Goal: Task Accomplishment & Management: Manage account settings

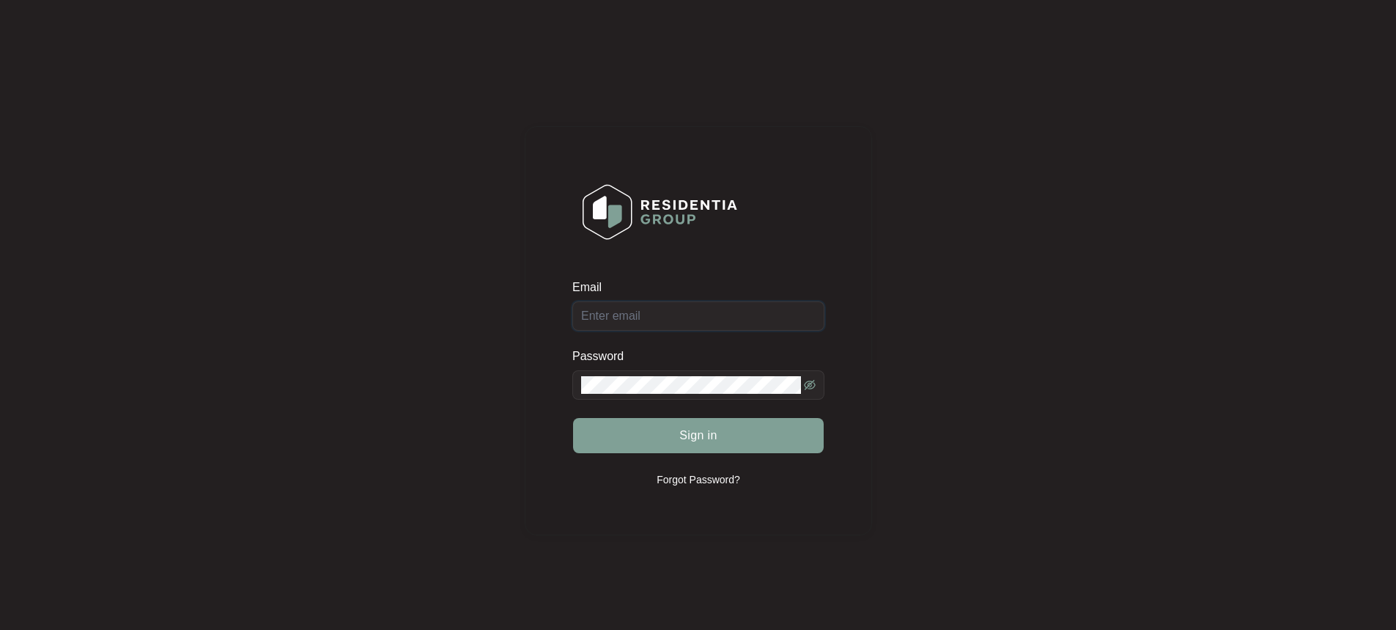
type input "[EMAIL_ADDRESS][DOMAIN_NAME]"
click at [686, 460] on form "Email [EMAIL_ADDRESS][DOMAIN_NAME] Password Sign in" at bounding box center [698, 375] width 252 height 192
click at [686, 447] on button "Sign in" at bounding box center [698, 435] width 251 height 35
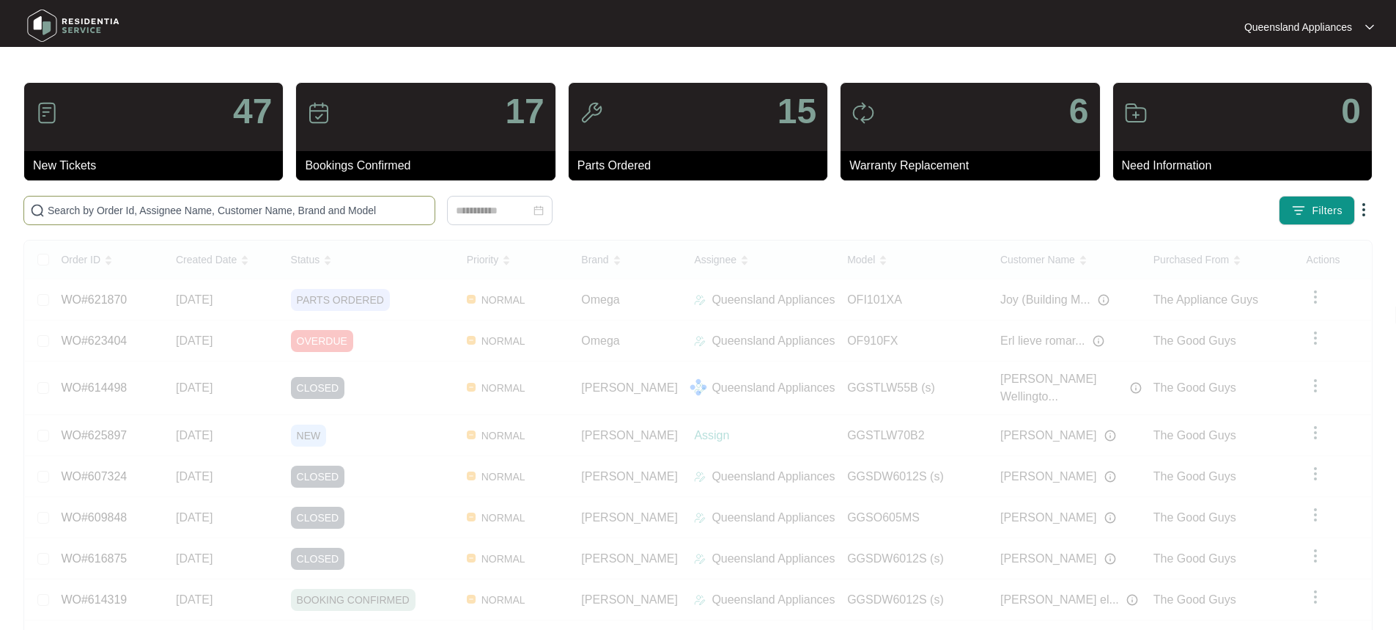
click at [159, 218] on span at bounding box center [229, 210] width 412 height 29
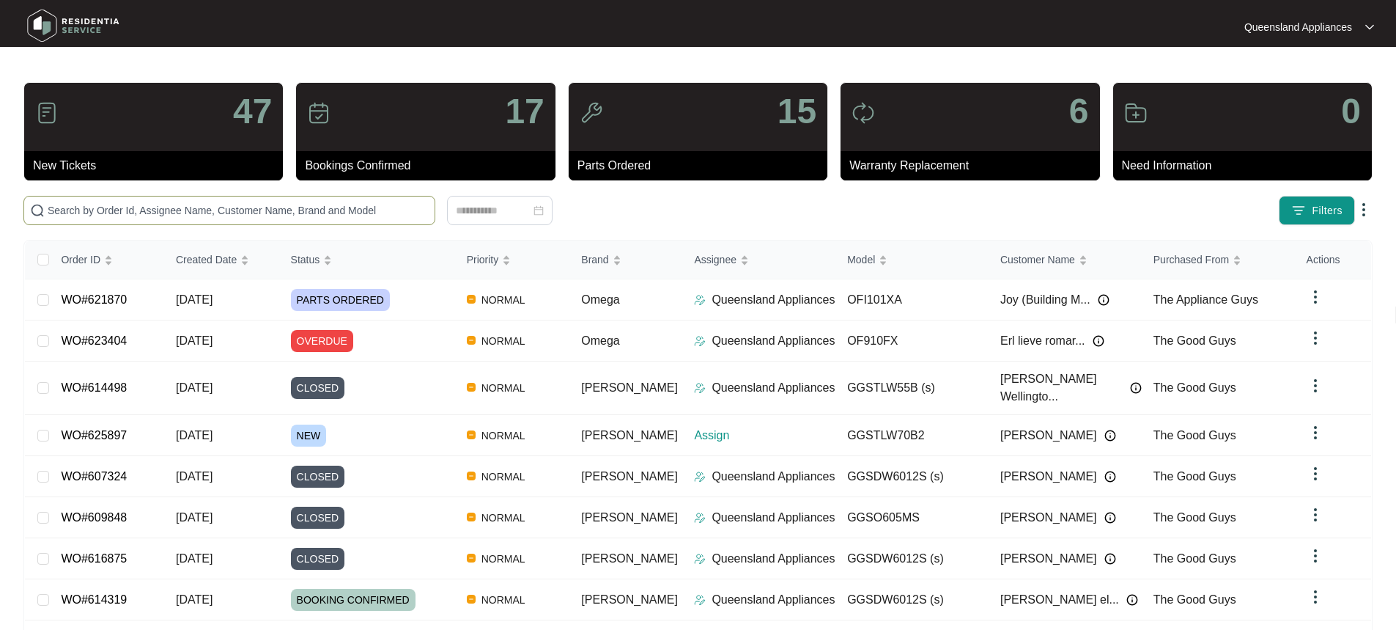
drag, startPoint x: 159, startPoint y: 218, endPoint x: 124, endPoint y: 214, distance: 35.5
click at [124, 214] on input "text" at bounding box center [238, 210] width 381 height 16
paste input "625084"
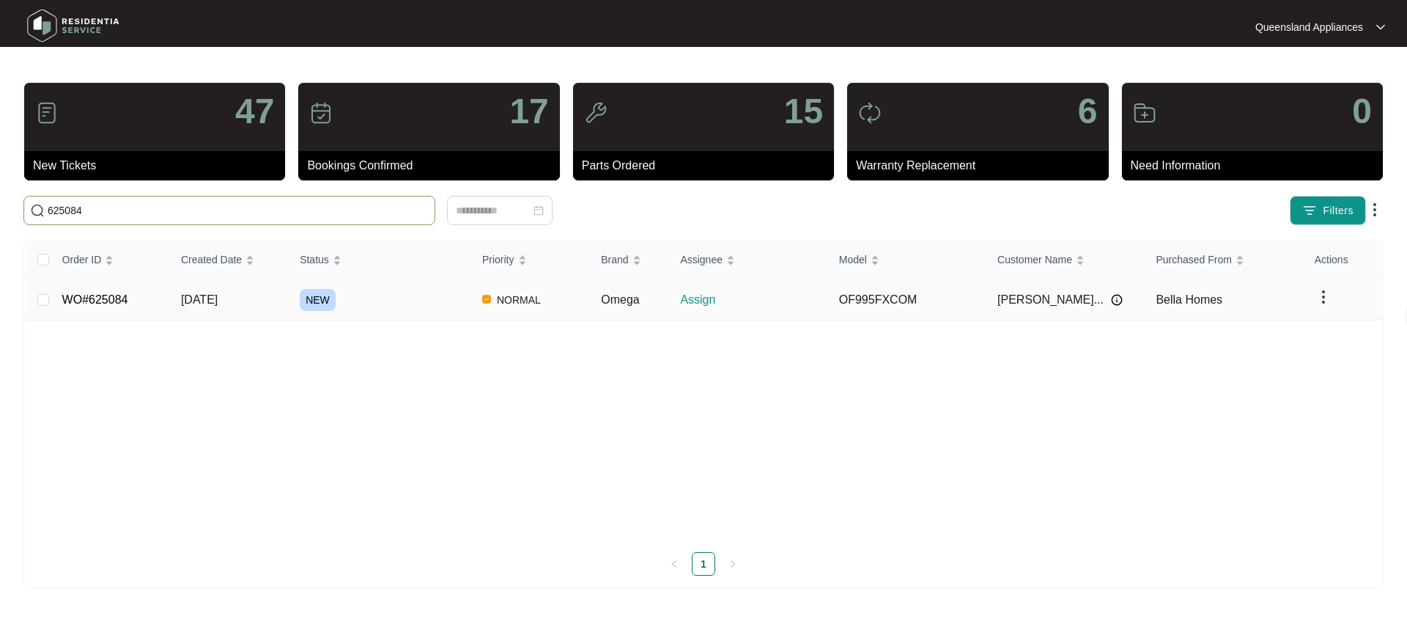
type input "625084"
click at [199, 301] on span "[DATE]" at bounding box center [199, 299] width 37 height 12
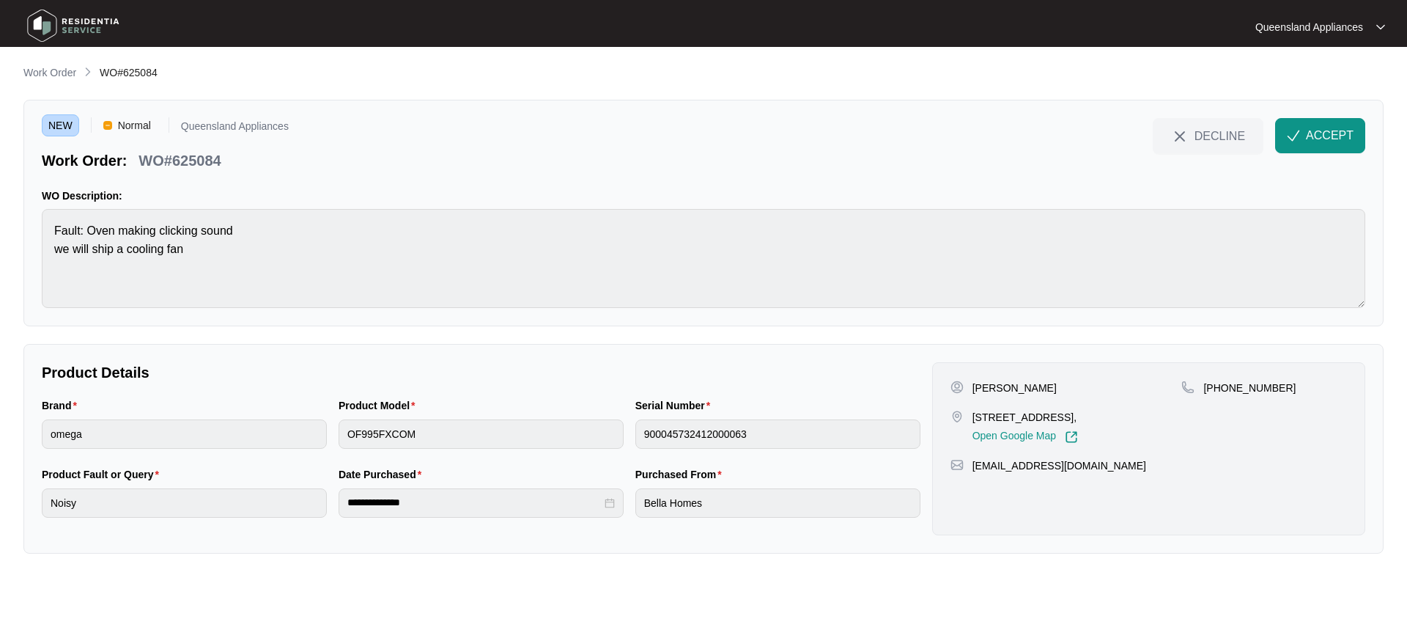
click at [686, 408] on div "[PERSON_NAME] [STREET_ADDRESS], Open Google Map" at bounding box center [1067, 411] width 232 height 63
drag, startPoint x: 972, startPoint y: 419, endPoint x: 1047, endPoint y: 413, distance: 74.9
click at [686, 413] on p "[STREET_ADDRESS]," at bounding box center [1026, 417] width 106 height 15
copy p "[STREET_ADDRESS]"
drag, startPoint x: 1218, startPoint y: 388, endPoint x: 1488, endPoint y: 395, distance: 269.8
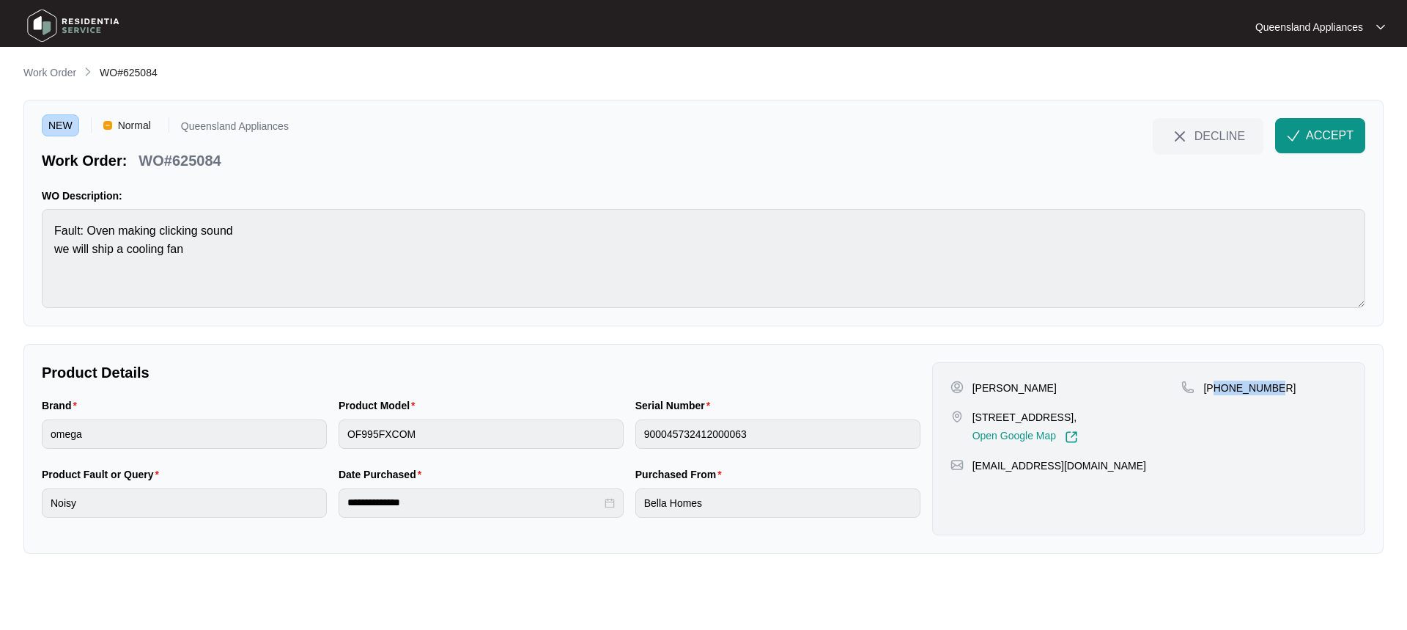
click at [686, 395] on html "**********" at bounding box center [703, 315] width 1407 height 630
copy p "1410401551"
drag, startPoint x: 1353, startPoint y: 139, endPoint x: 1353, endPoint y: 148, distance: 8.8
click at [686, 139] on span "ACCEPT" at bounding box center [1330, 136] width 48 height 18
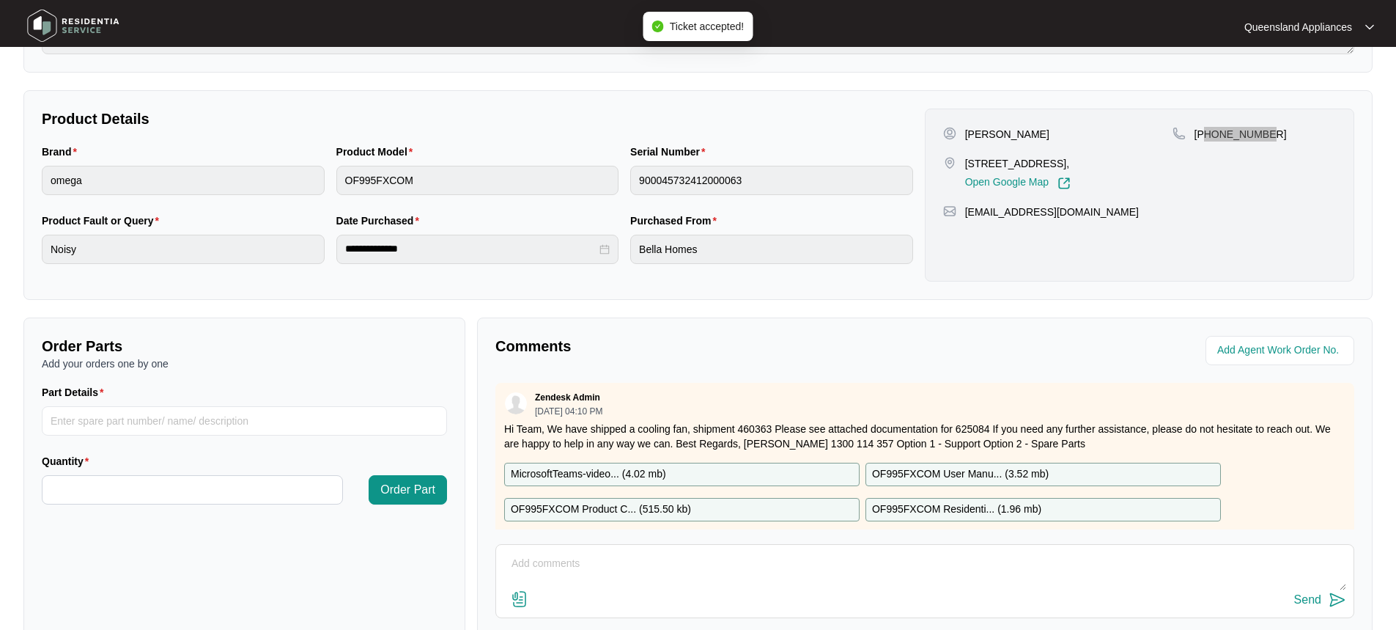
scroll to position [343, 0]
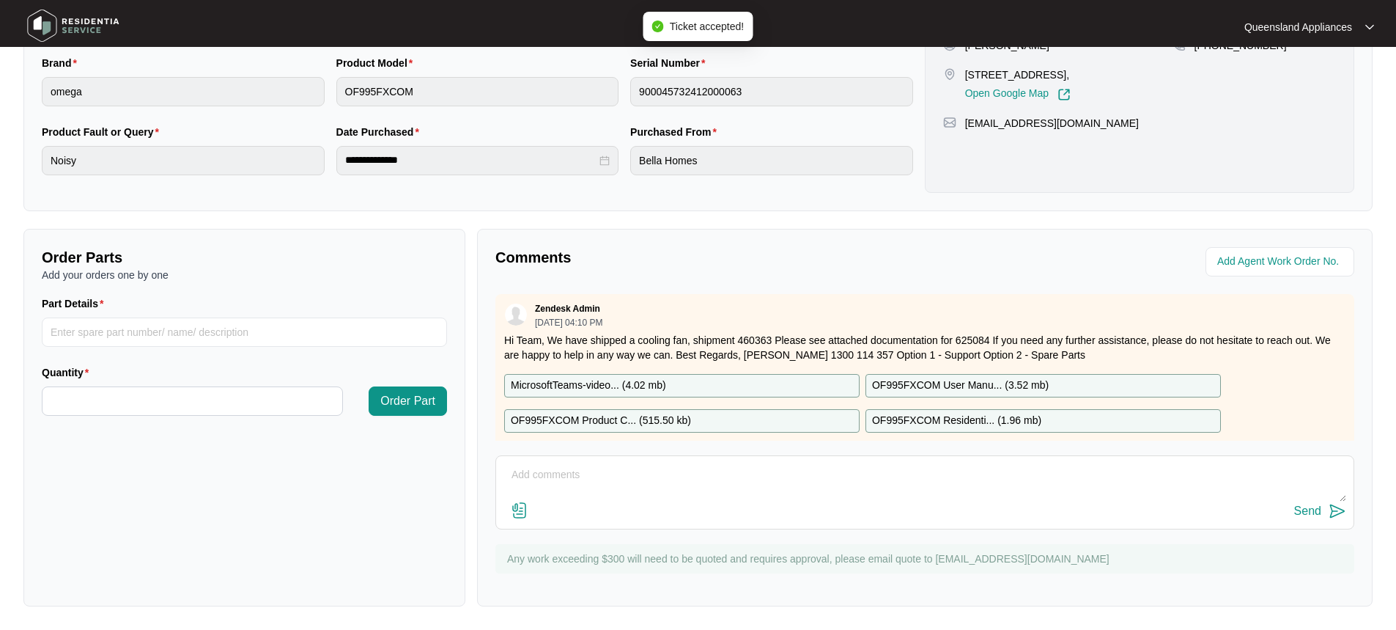
click at [686, 336] on p "Hi Team, We have shipped a cooling fan, shipment 460363 Please see attached doc…" at bounding box center [924, 347] width 841 height 29
copy p "460363"
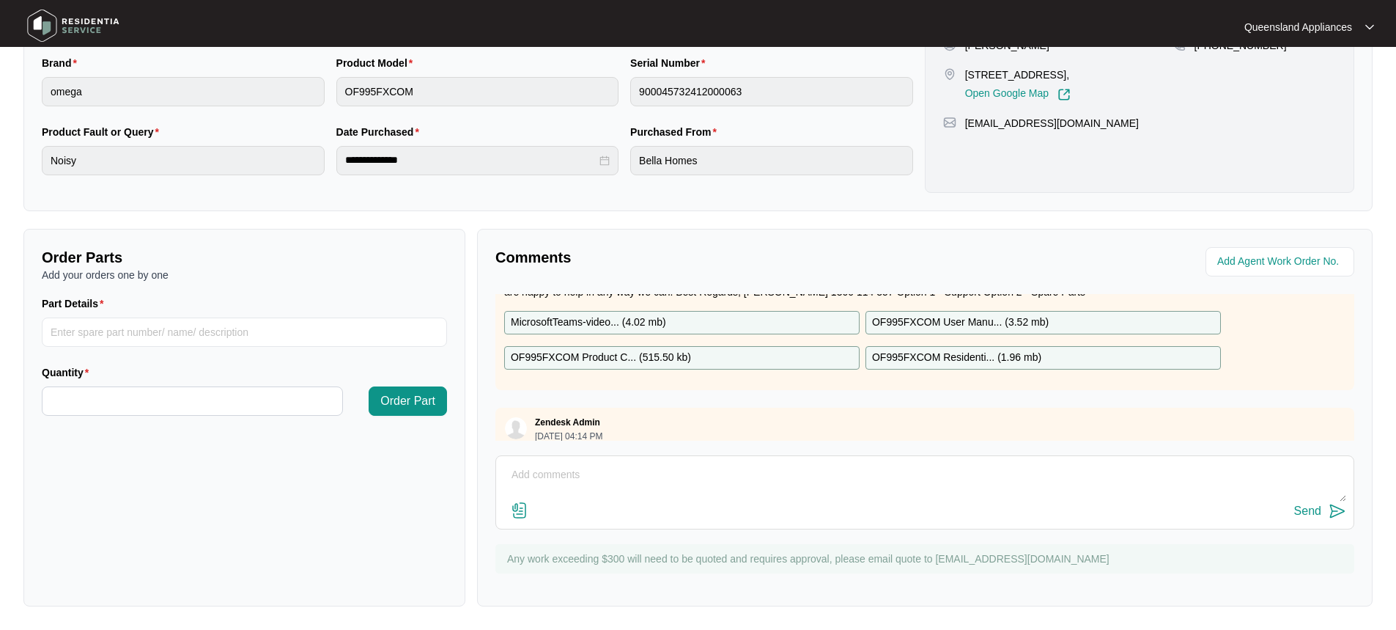
scroll to position [133, 0]
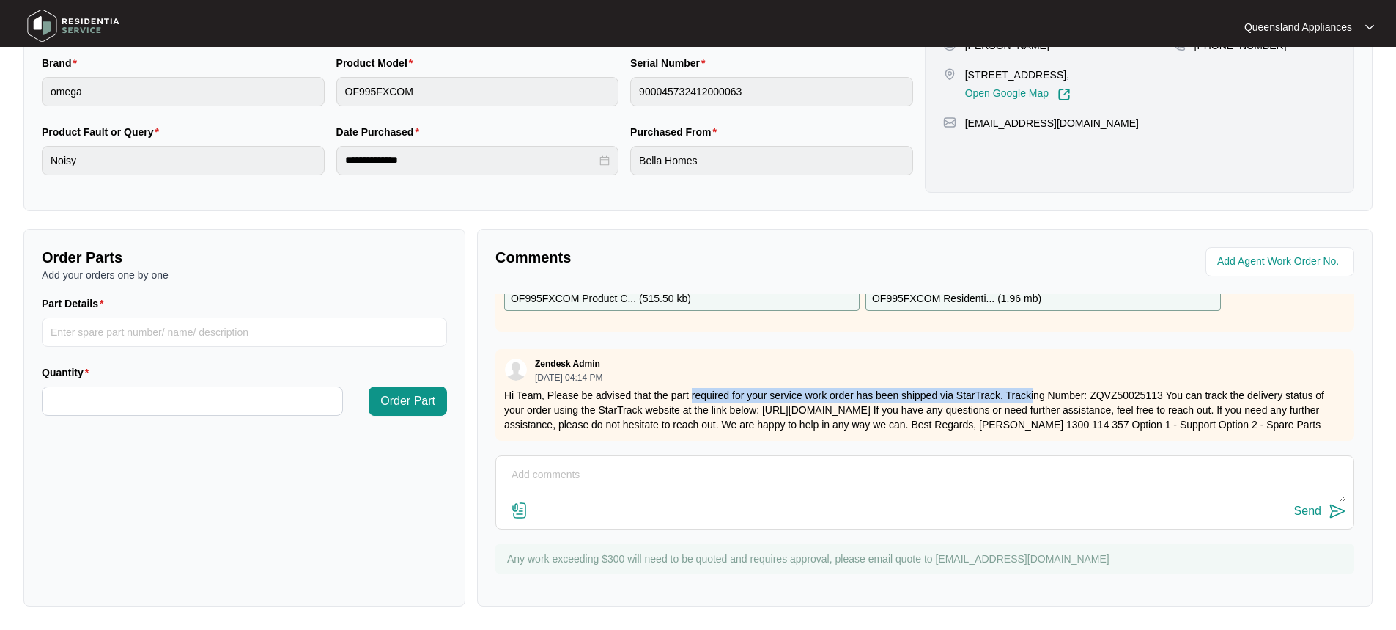
drag, startPoint x: 693, startPoint y: 386, endPoint x: 1033, endPoint y: 389, distance: 340.1
click at [686, 389] on p "Hi Team, Please be advised that the part required for your service work order h…" at bounding box center [924, 410] width 841 height 44
click at [686, 416] on p "Hi Team, Please be advised that the part required for your service work order h…" at bounding box center [924, 410] width 841 height 44
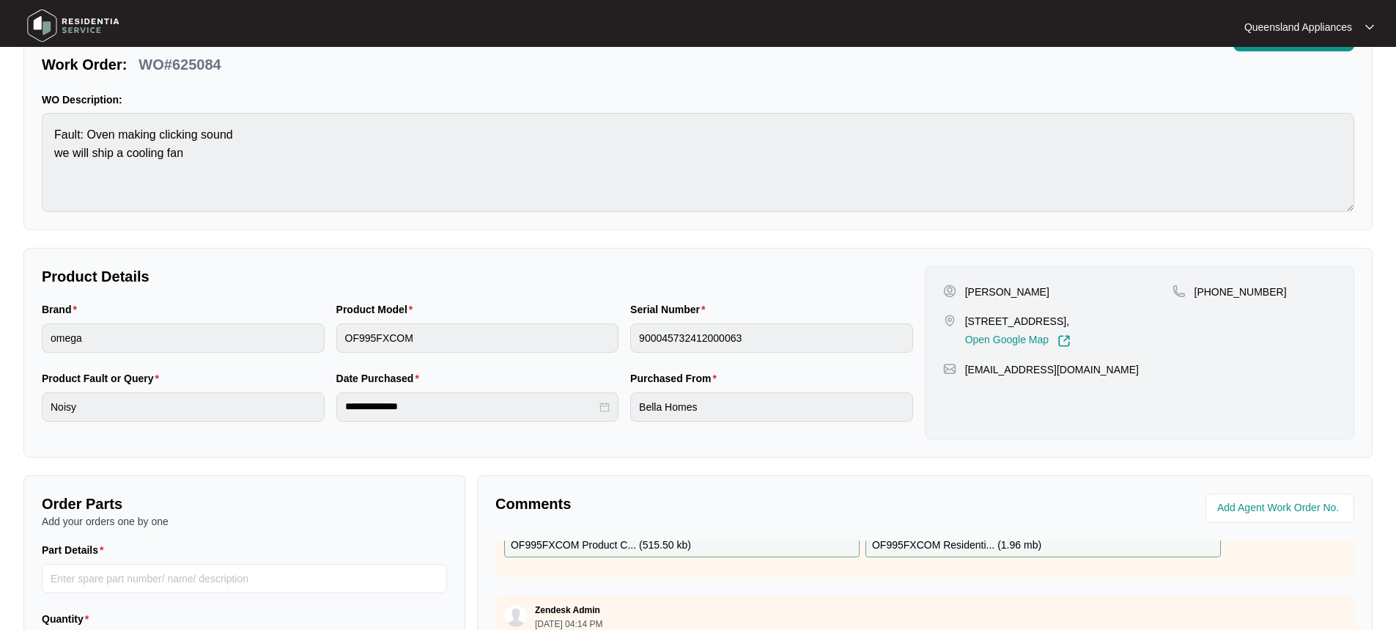
scroll to position [0, 0]
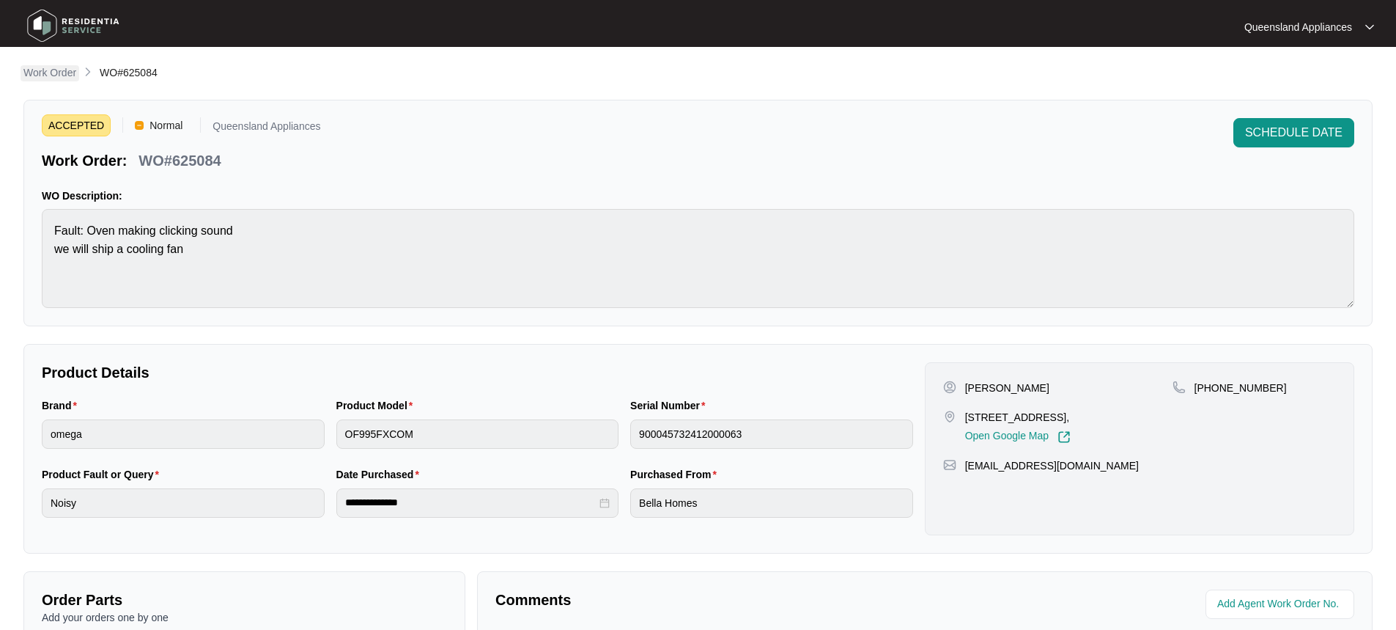
click at [67, 71] on p "Work Order" at bounding box center [49, 72] width 53 height 15
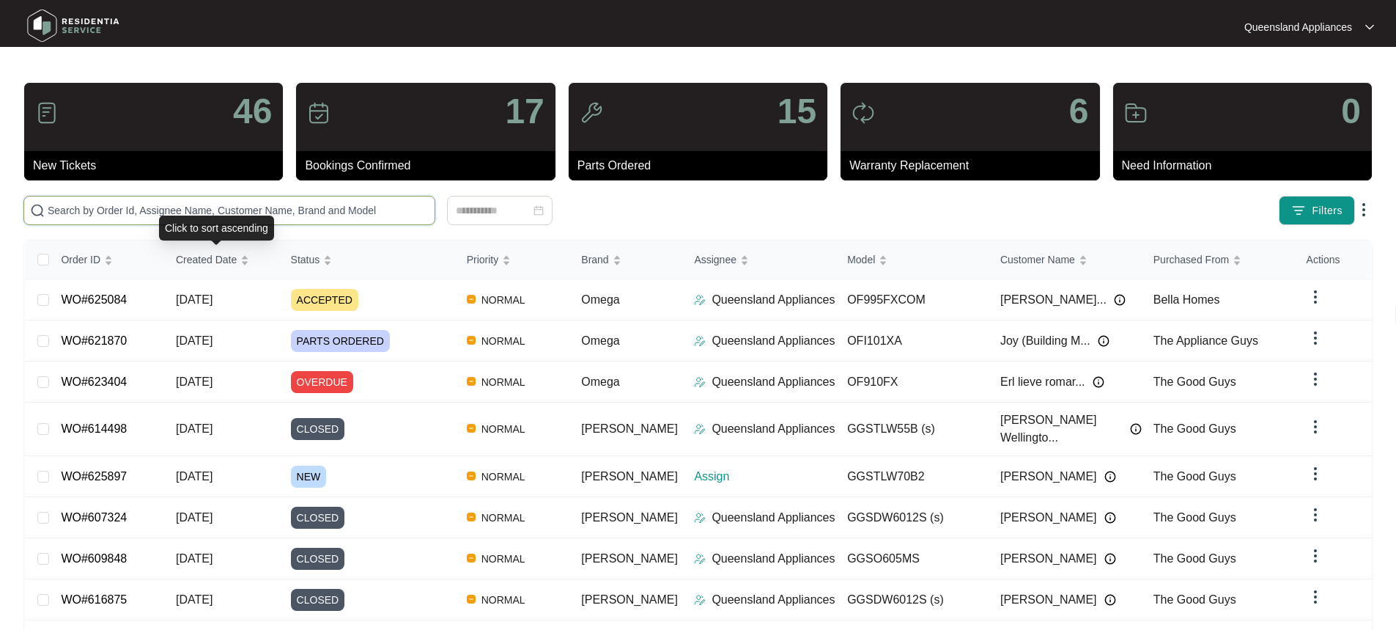
click at [172, 213] on input "text" at bounding box center [238, 210] width 381 height 16
paste input "625124"
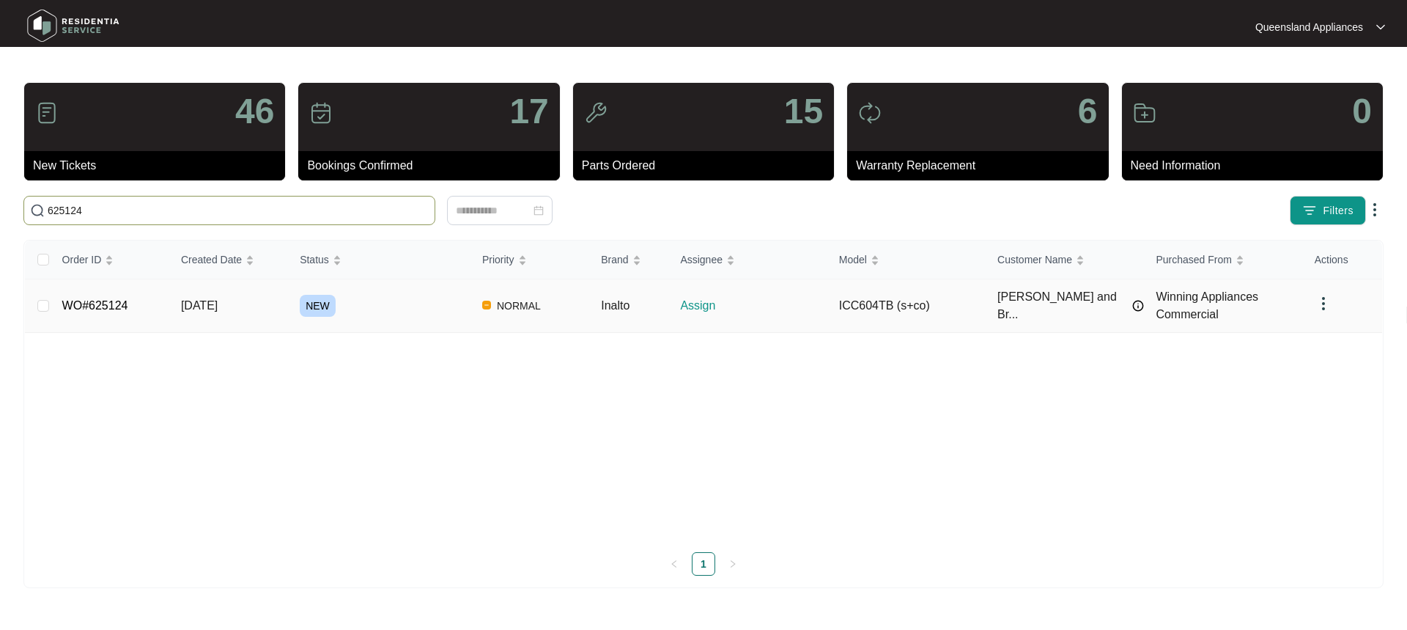
type input "625124"
click at [204, 304] on span "[DATE]" at bounding box center [199, 305] width 37 height 12
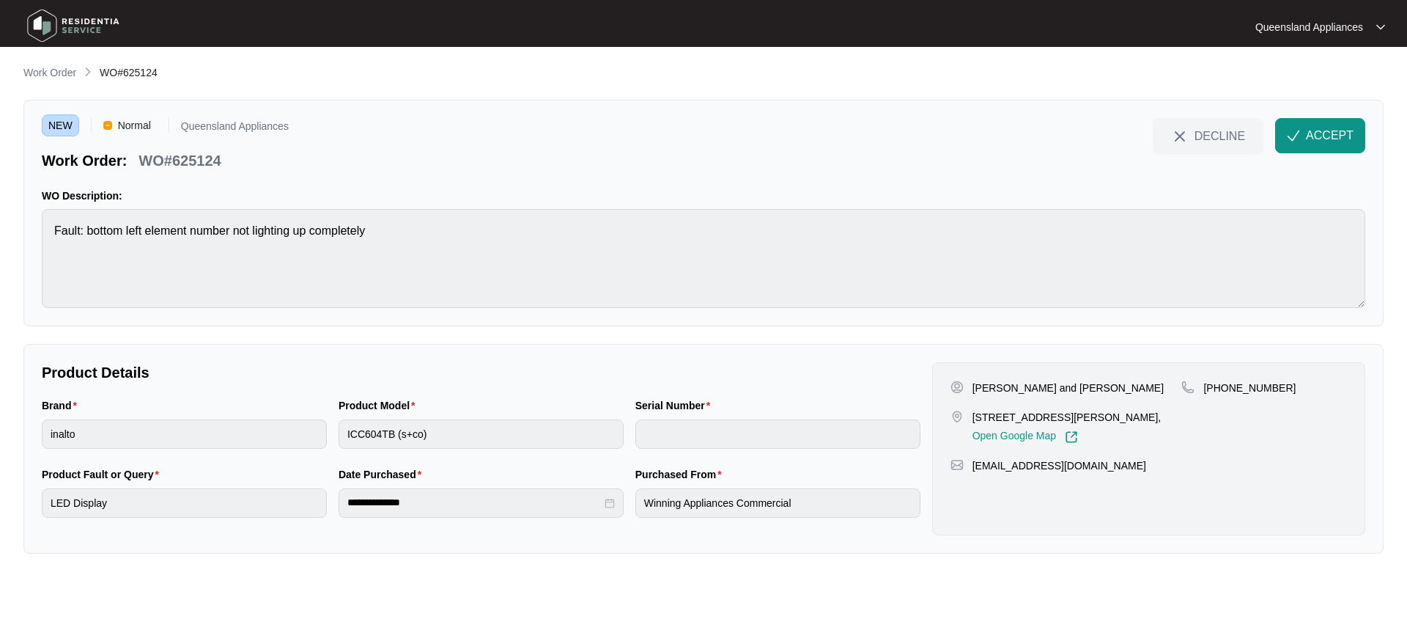
click at [686, 411] on p "[STREET_ADDRESS][PERSON_NAME]," at bounding box center [1067, 417] width 189 height 15
drag, startPoint x: 973, startPoint y: 416, endPoint x: 1086, endPoint y: 414, distance: 112.9
click at [686, 414] on p "[STREET_ADDRESS][PERSON_NAME]," at bounding box center [1067, 417] width 189 height 15
copy p "[STREET_ADDRESS][PERSON_NAME]"
click at [686, 379] on div "[PERSON_NAME] and [PERSON_NAME] - Tenants [STREET_ADDRESS][PERSON_NAME], Open G…" at bounding box center [1148, 448] width 433 height 173
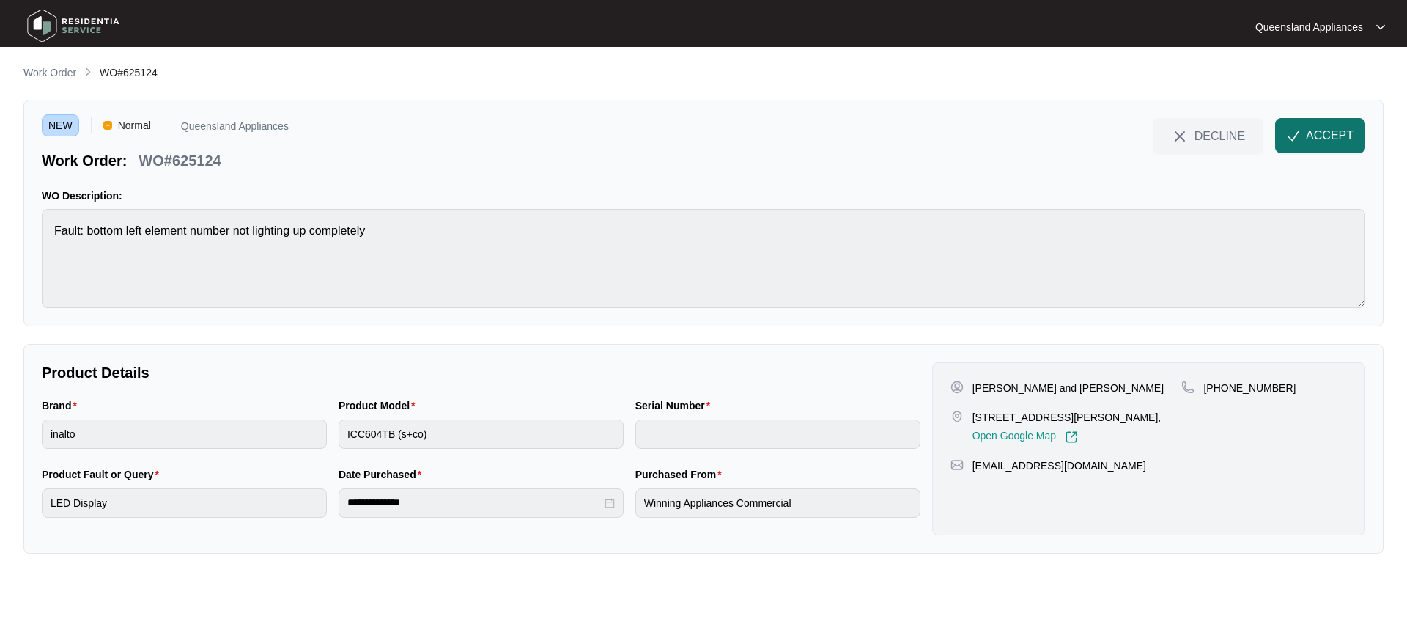
click at [686, 133] on span "ACCEPT" at bounding box center [1330, 136] width 48 height 18
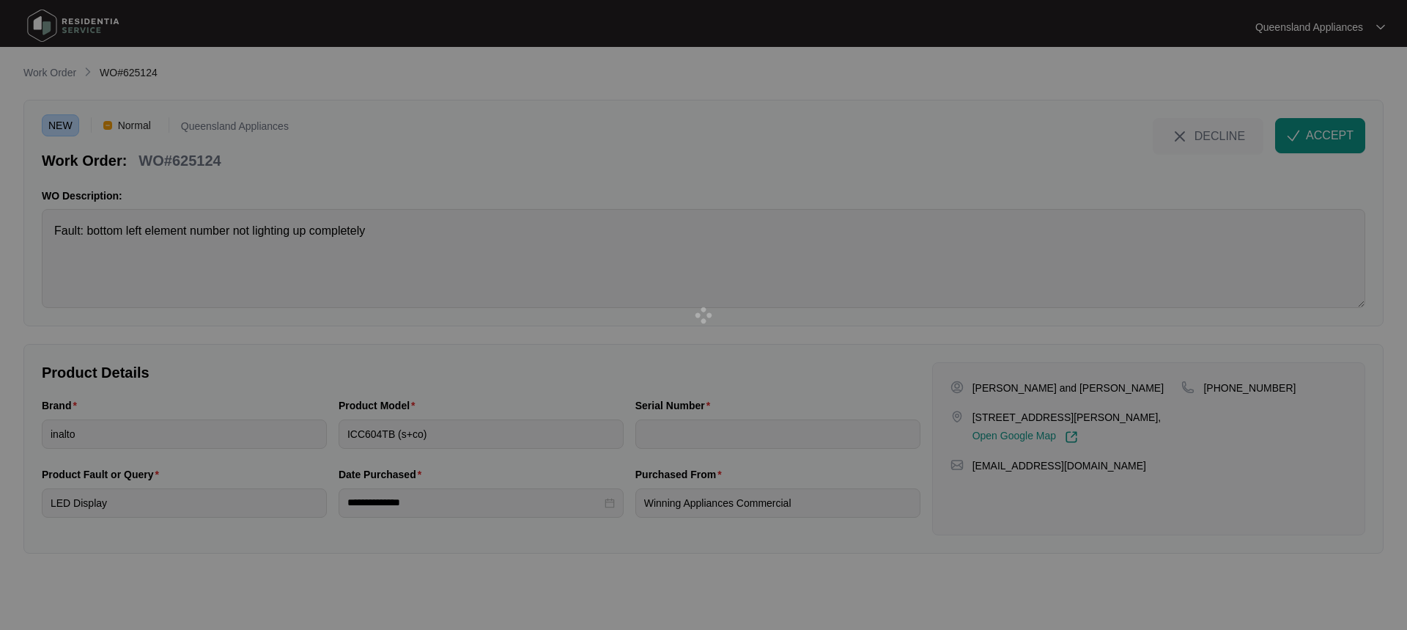
click at [686, 383] on div at bounding box center [703, 315] width 1407 height 630
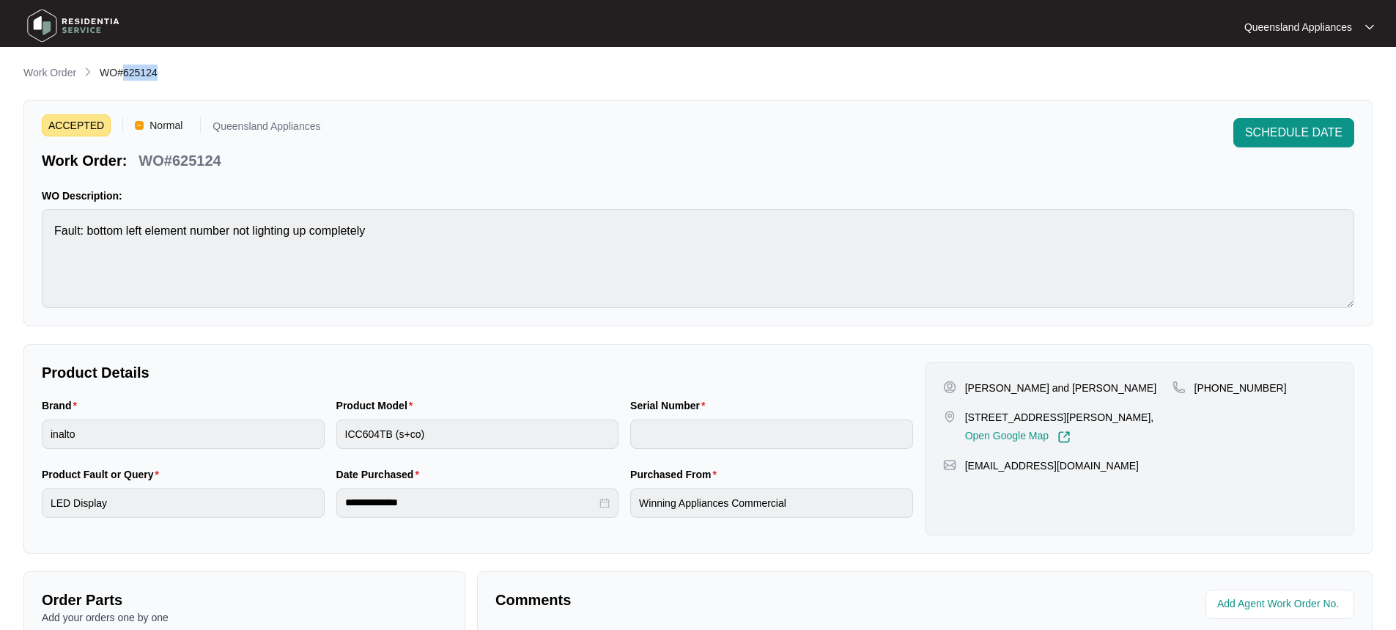
drag, startPoint x: 124, startPoint y: 73, endPoint x: 166, endPoint y: 73, distance: 41.8
click at [166, 73] on div "Work Order WO#625124" at bounding box center [697, 73] width 1349 height 18
copy span "625124"
drag, startPoint x: 1213, startPoint y: 388, endPoint x: 1305, endPoint y: 388, distance: 92.4
click at [686, 388] on div "[PHONE_NUMBER]" at bounding box center [1254, 387] width 163 height 15
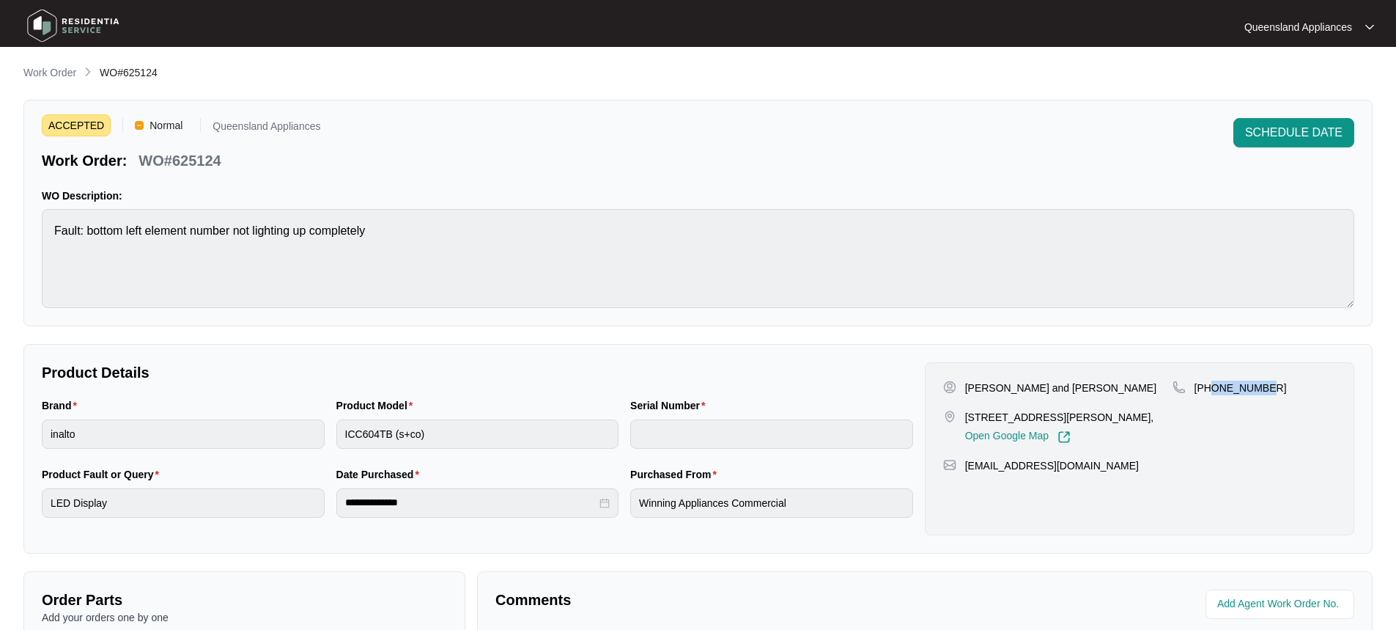
copy p "478456129"
